Goal: Obtain resource: Obtain resource

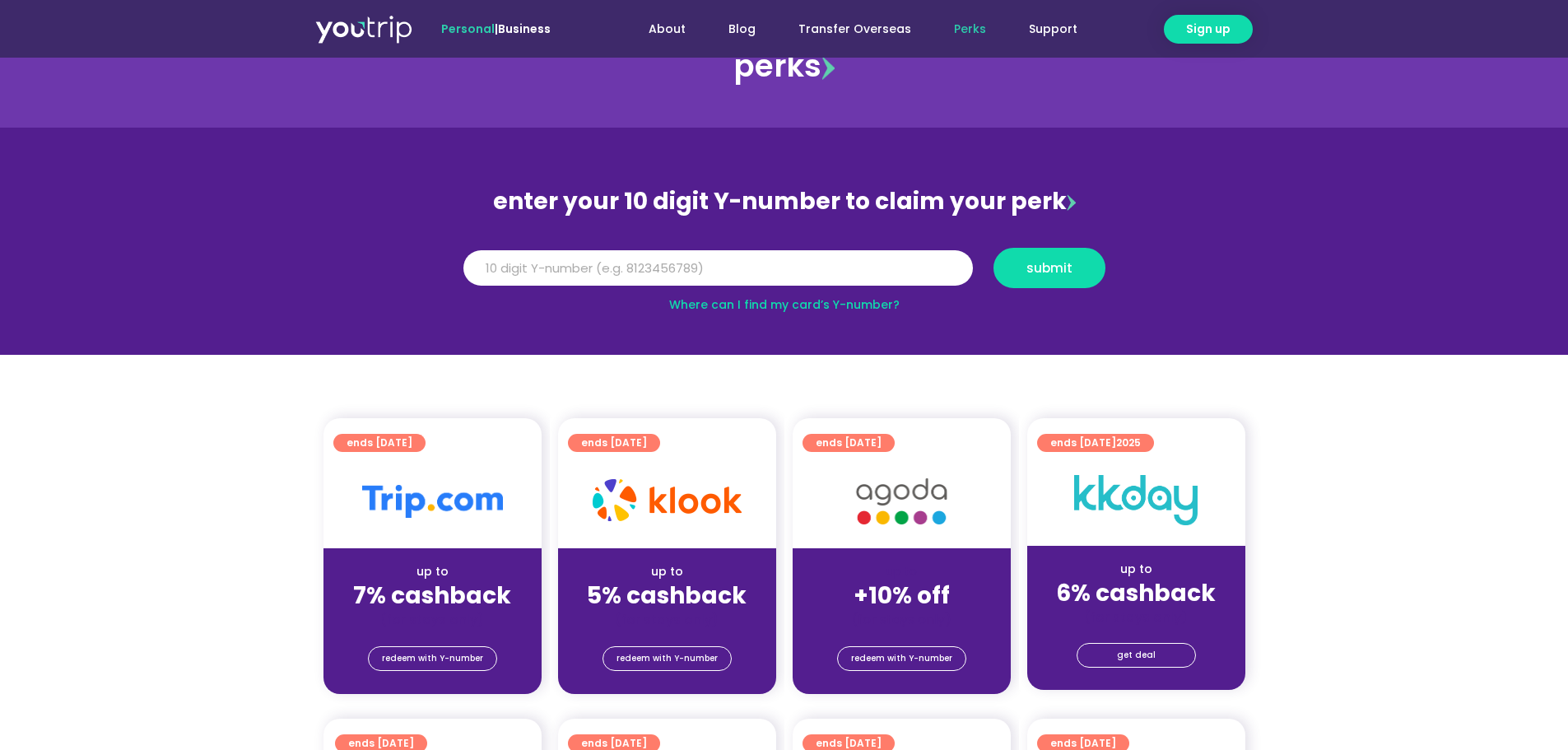
scroll to position [82, 0]
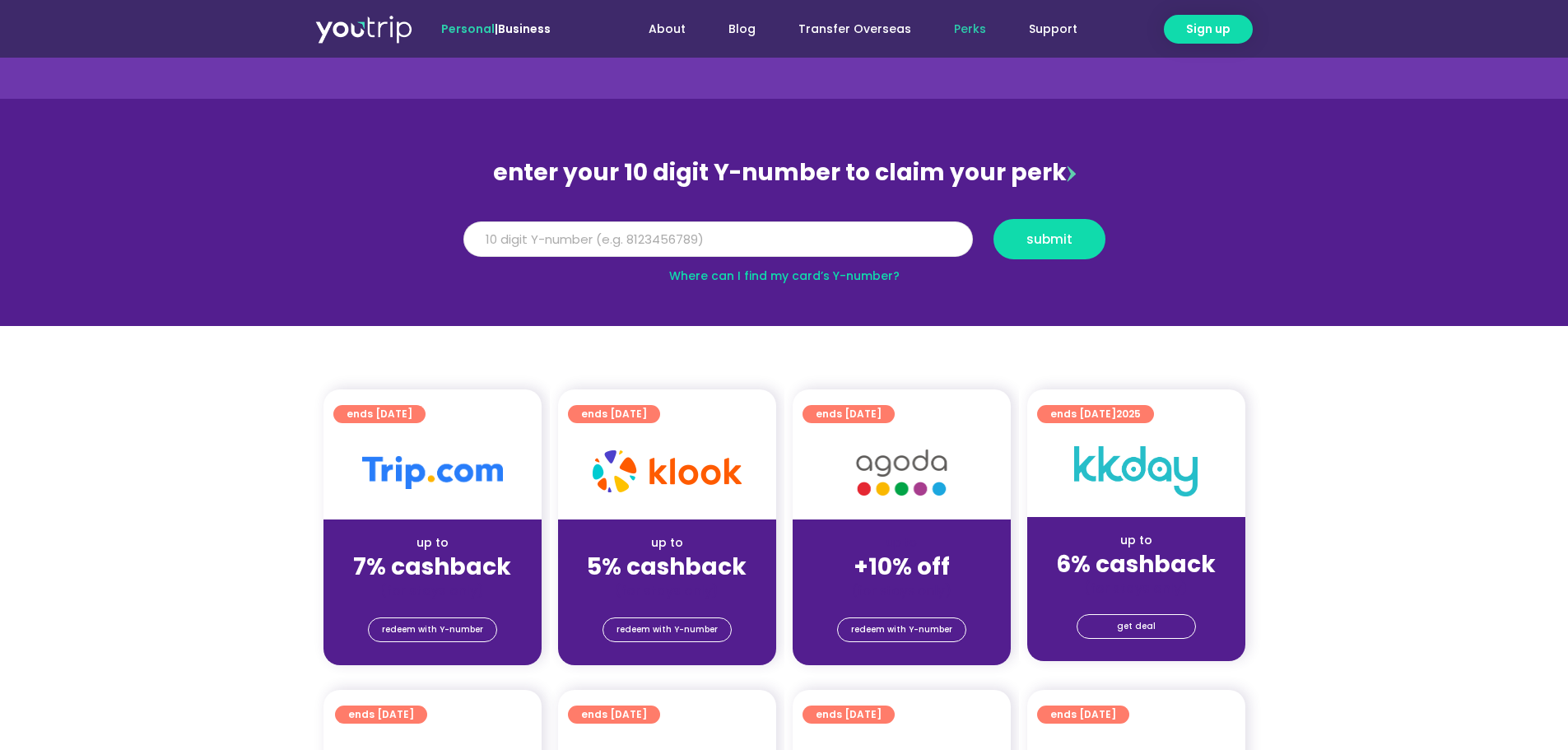
click at [586, 239] on input "Y Number" at bounding box center [718, 240] width 510 height 37
type input "8112207881"
click at [1041, 236] on span "submit" at bounding box center [1050, 240] width 46 height 13
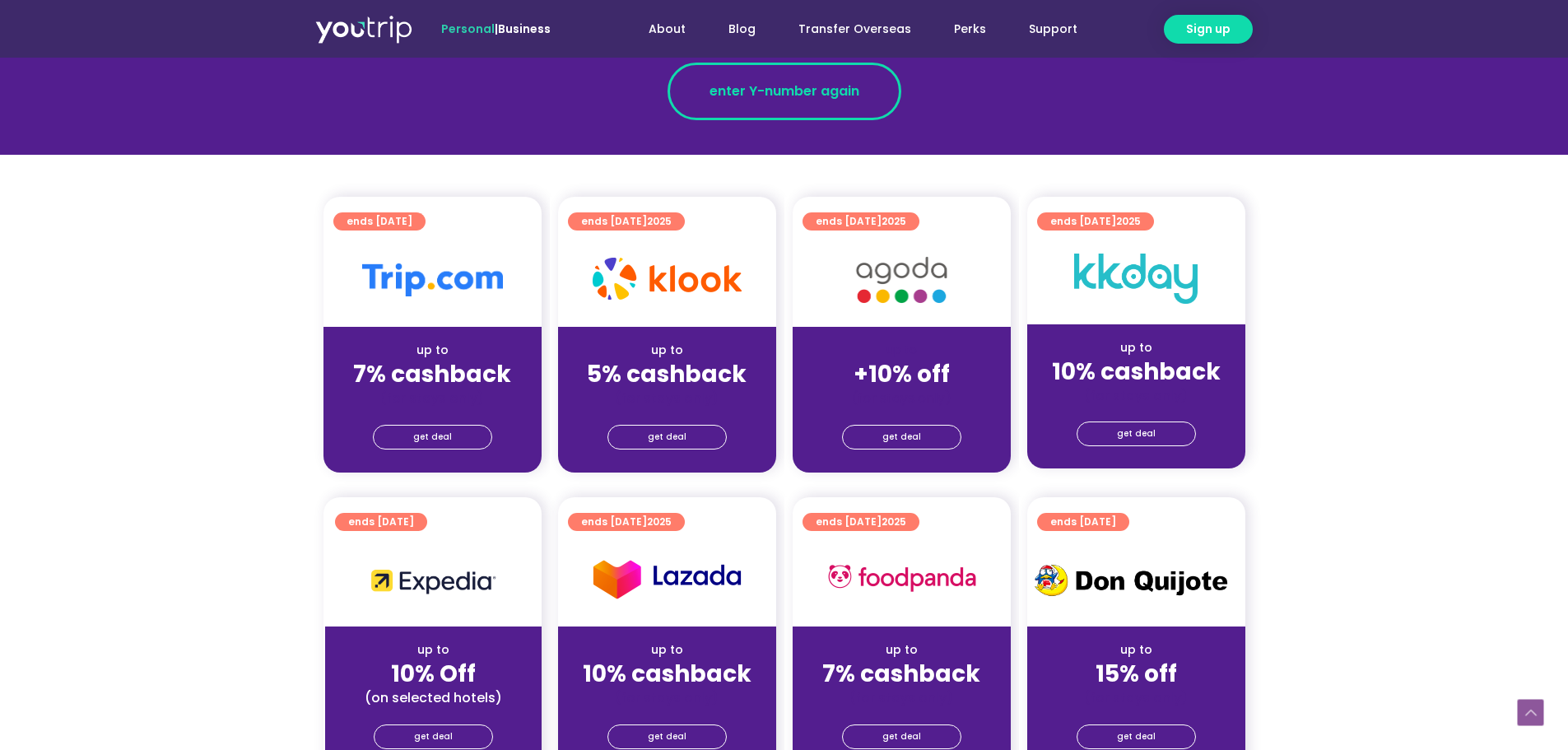
scroll to position [329, 0]
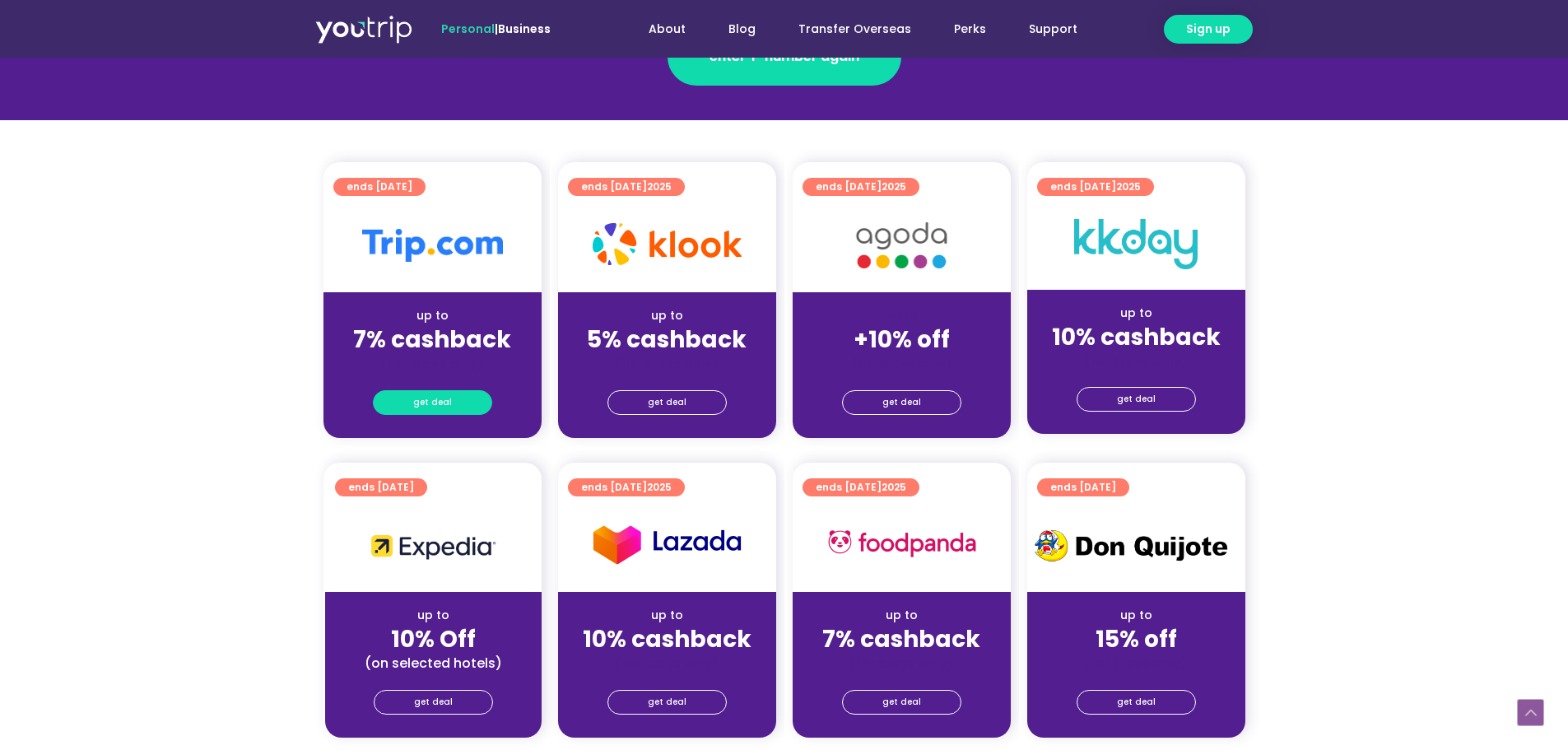
click at [435, 401] on span "get deal" at bounding box center [432, 402] width 38 height 23
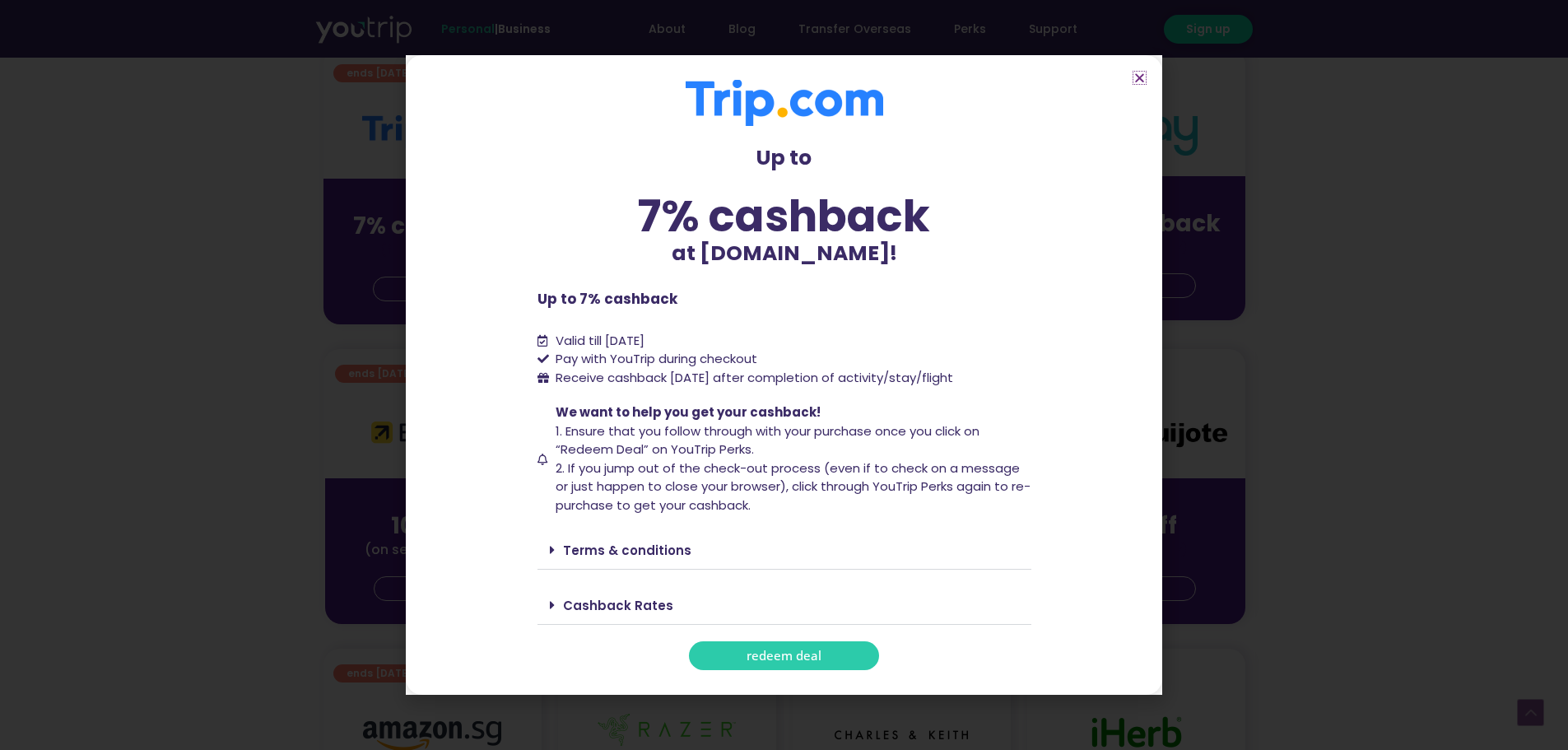
scroll to position [493, 0]
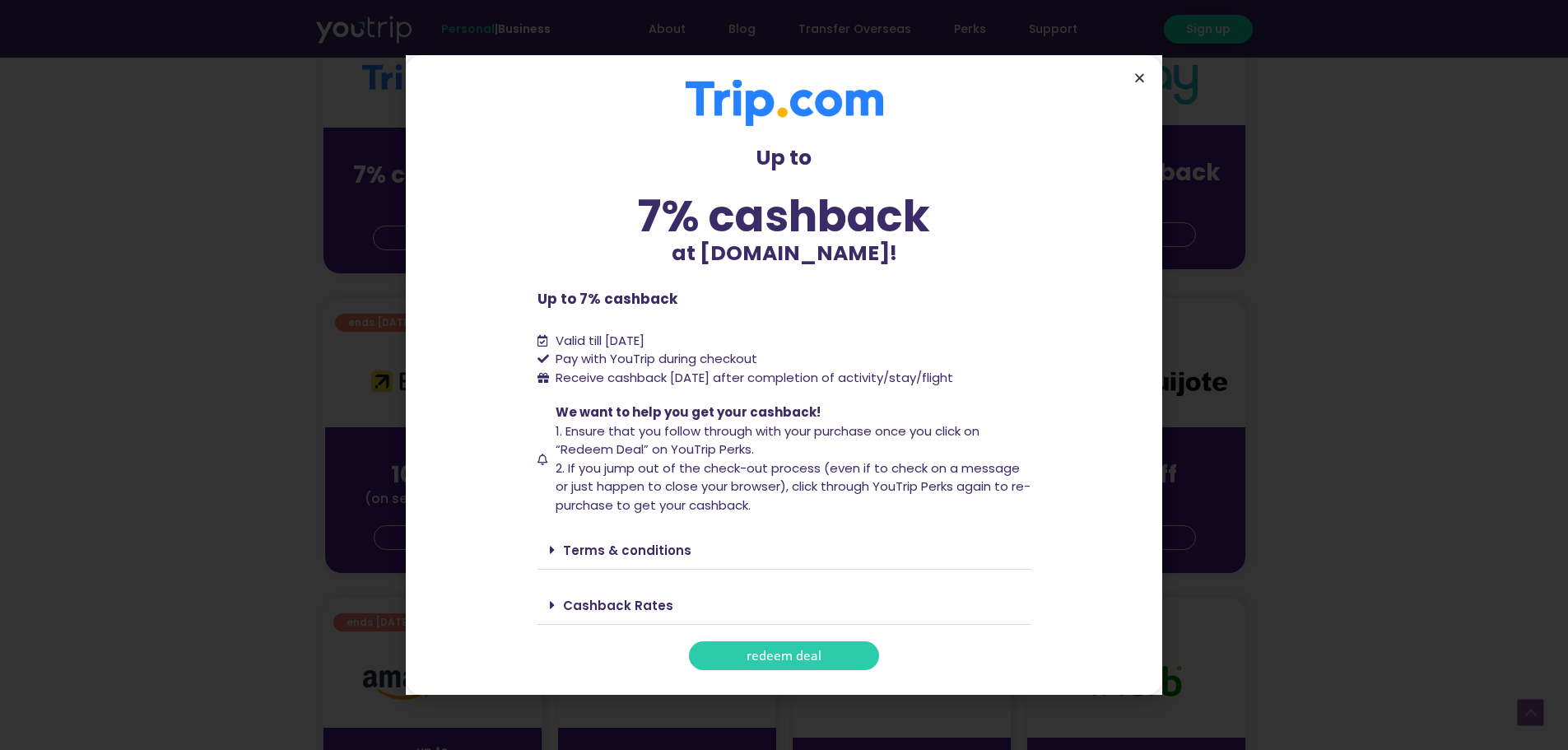
click at [1142, 74] on icon "Close" at bounding box center [1140, 78] width 13 height 13
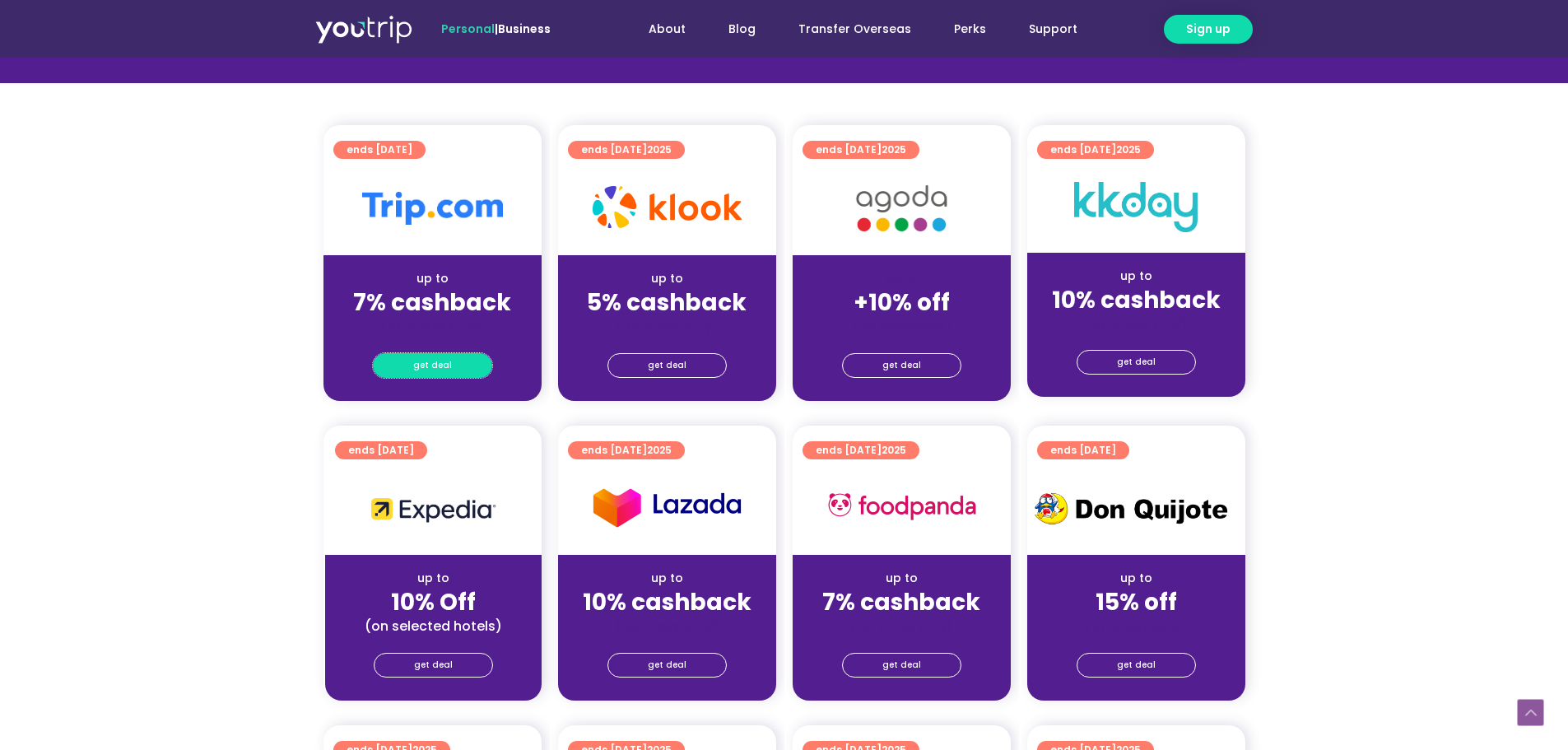
scroll to position [329, 0]
